Goal: Communication & Community: Answer question/provide support

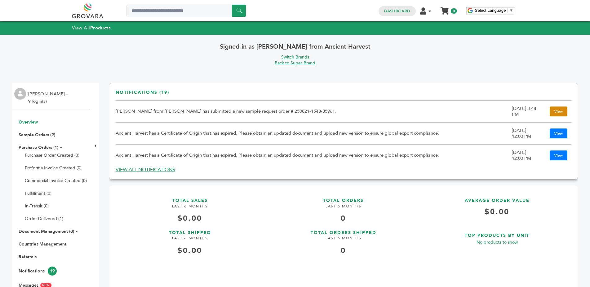
click at [552, 109] on link "View" at bounding box center [558, 112] width 18 height 10
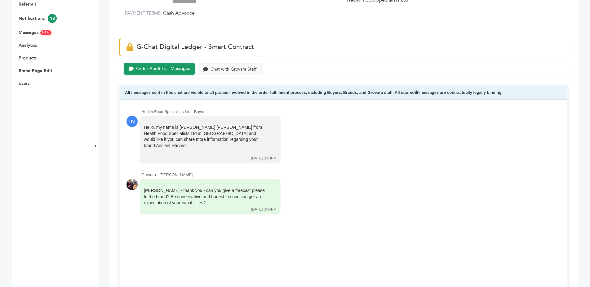
scroll to position [284, 0]
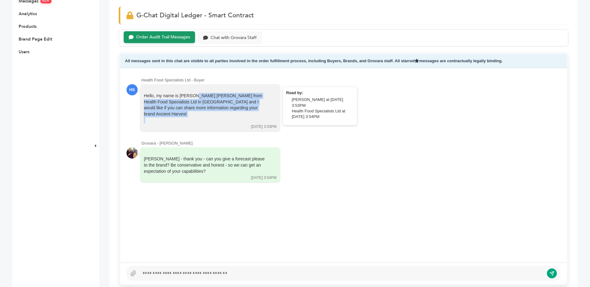
drag, startPoint x: 246, startPoint y: 112, endPoint x: 145, endPoint y: 97, distance: 102.1
click at [145, 97] on div "Hello, my name is [PERSON_NAME] [PERSON_NAME] from Health Food Specialists Ltd …" at bounding box center [206, 108] width 124 height 30
copy div "Hello, my name is Nadia Jubal from Health Food Specialists Ltd in Trinidad and …"
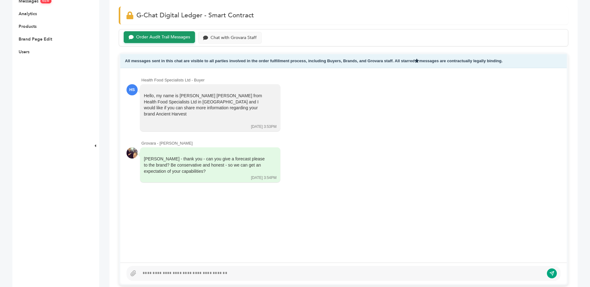
click at [152, 276] on div at bounding box center [341, 273] width 404 height 7
paste div
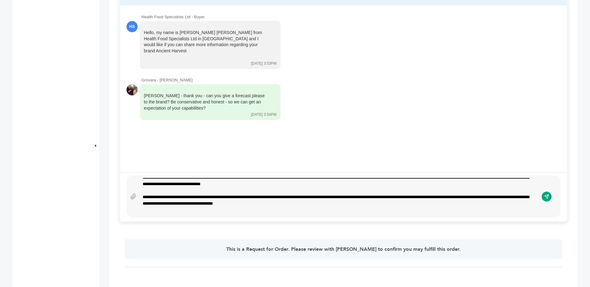
scroll to position [54, 0]
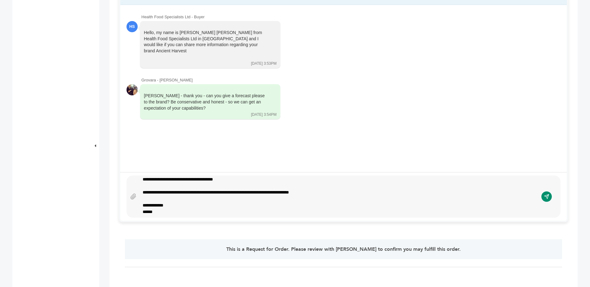
click at [546, 199] on icon "submit" at bounding box center [546, 196] width 5 height 5
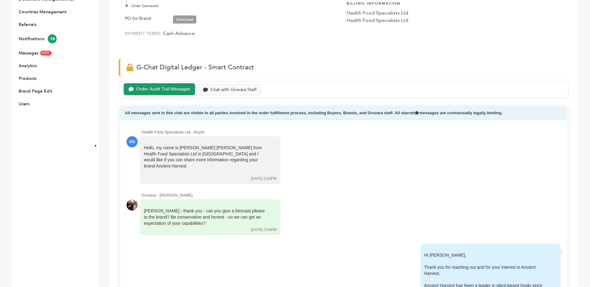
scroll to position [221, 0]
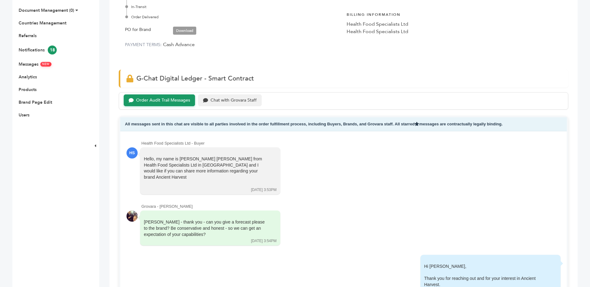
click at [229, 97] on div "Chat with Grovara Staff" at bounding box center [230, 100] width 64 height 12
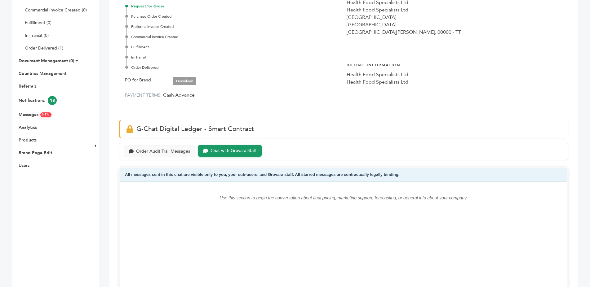
scroll to position [158, 0]
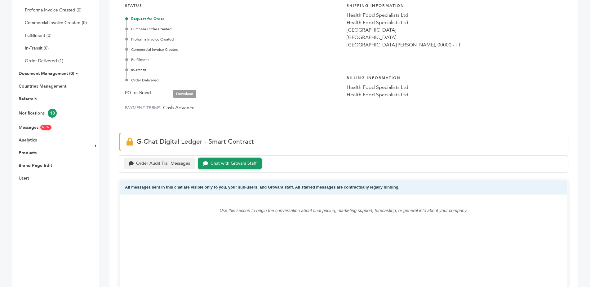
click at [172, 165] on div "Order Audit Trail Messages" at bounding box center [163, 163] width 54 height 5
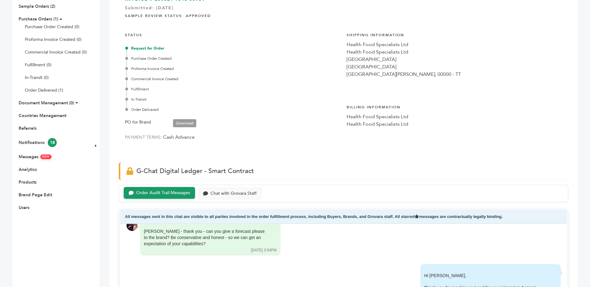
scroll to position [126, 0]
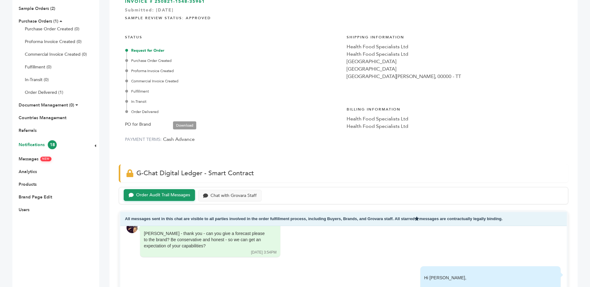
click at [29, 145] on link "Notifications 18" at bounding box center [38, 145] width 38 height 6
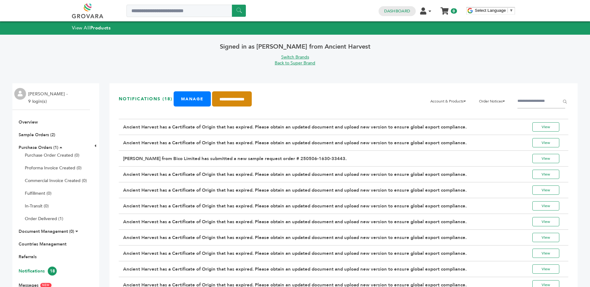
click at [251, 96] on input "**********" at bounding box center [232, 98] width 40 height 15
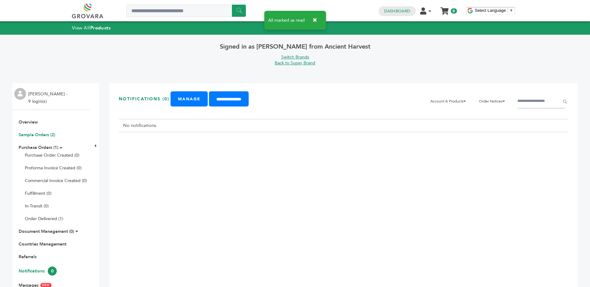
click at [47, 134] on link "Sample Orders (2)" at bounding box center [37, 135] width 37 height 6
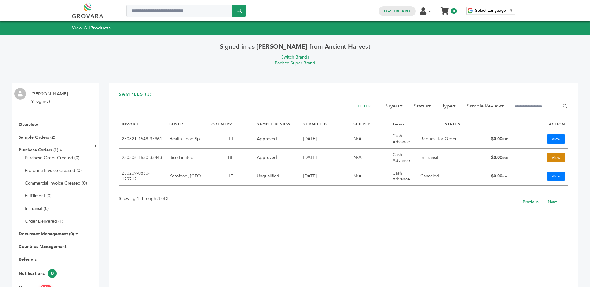
click at [548, 159] on link "View" at bounding box center [555, 157] width 19 height 9
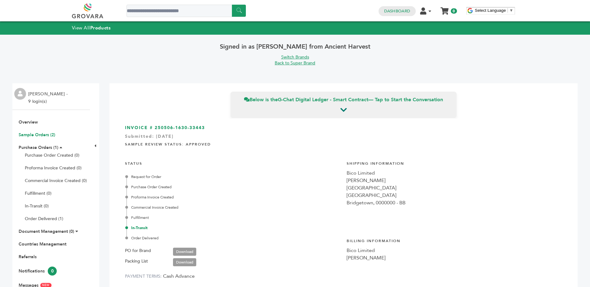
click at [51, 138] on link "Sample Orders (2)" at bounding box center [37, 135] width 37 height 6
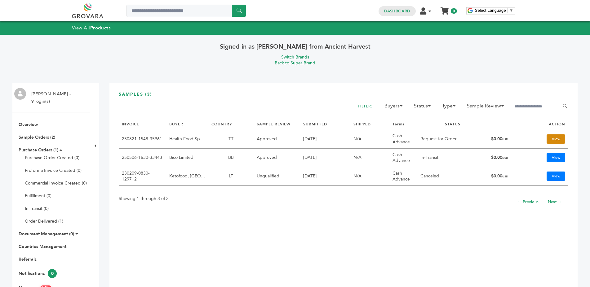
click at [548, 142] on link "View" at bounding box center [555, 138] width 19 height 9
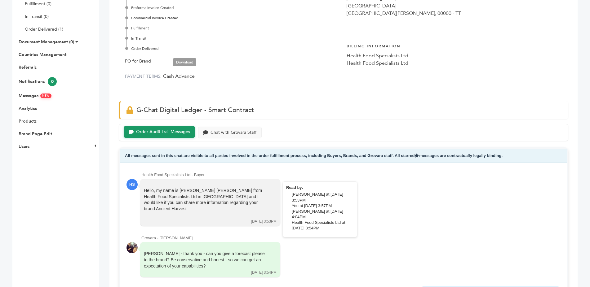
scroll to position [158, 0]
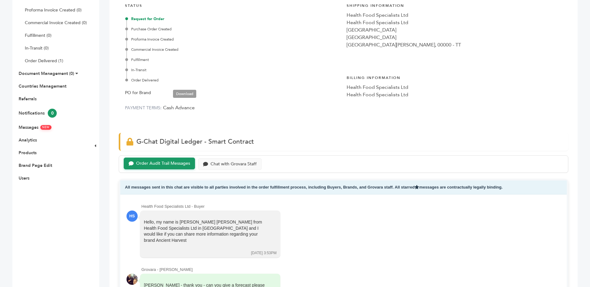
click at [129, 275] on div at bounding box center [131, 279] width 11 height 11
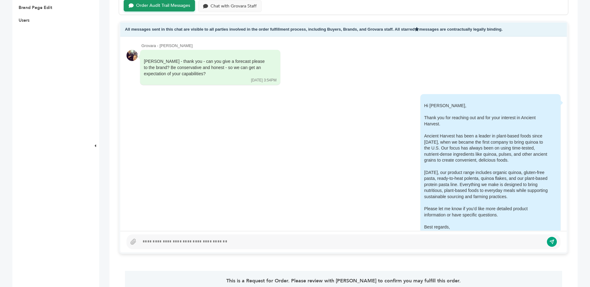
scroll to position [83, 0]
